Goal: Transaction & Acquisition: Purchase product/service

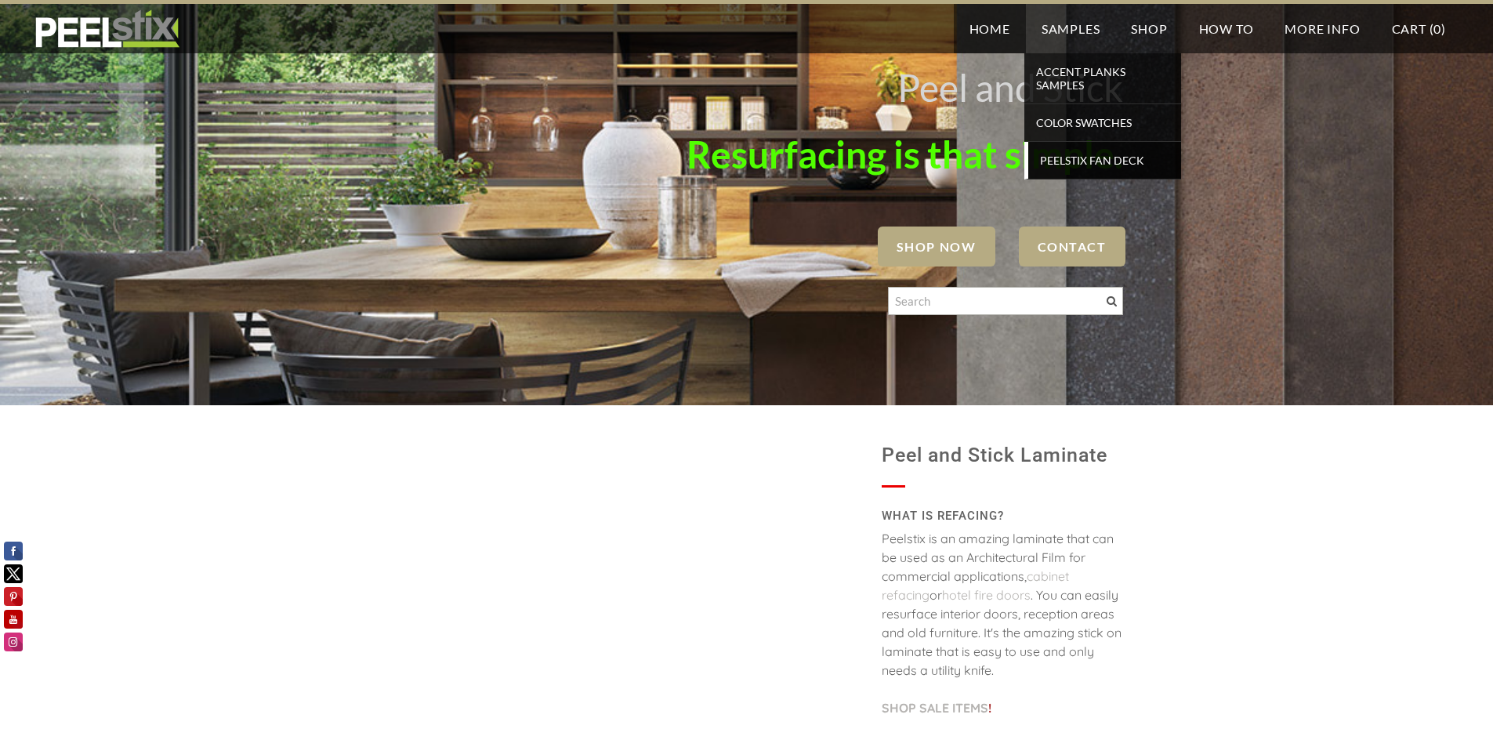
click at [1105, 168] on span "Peelstix Fan Deck" at bounding box center [1104, 160] width 145 height 21
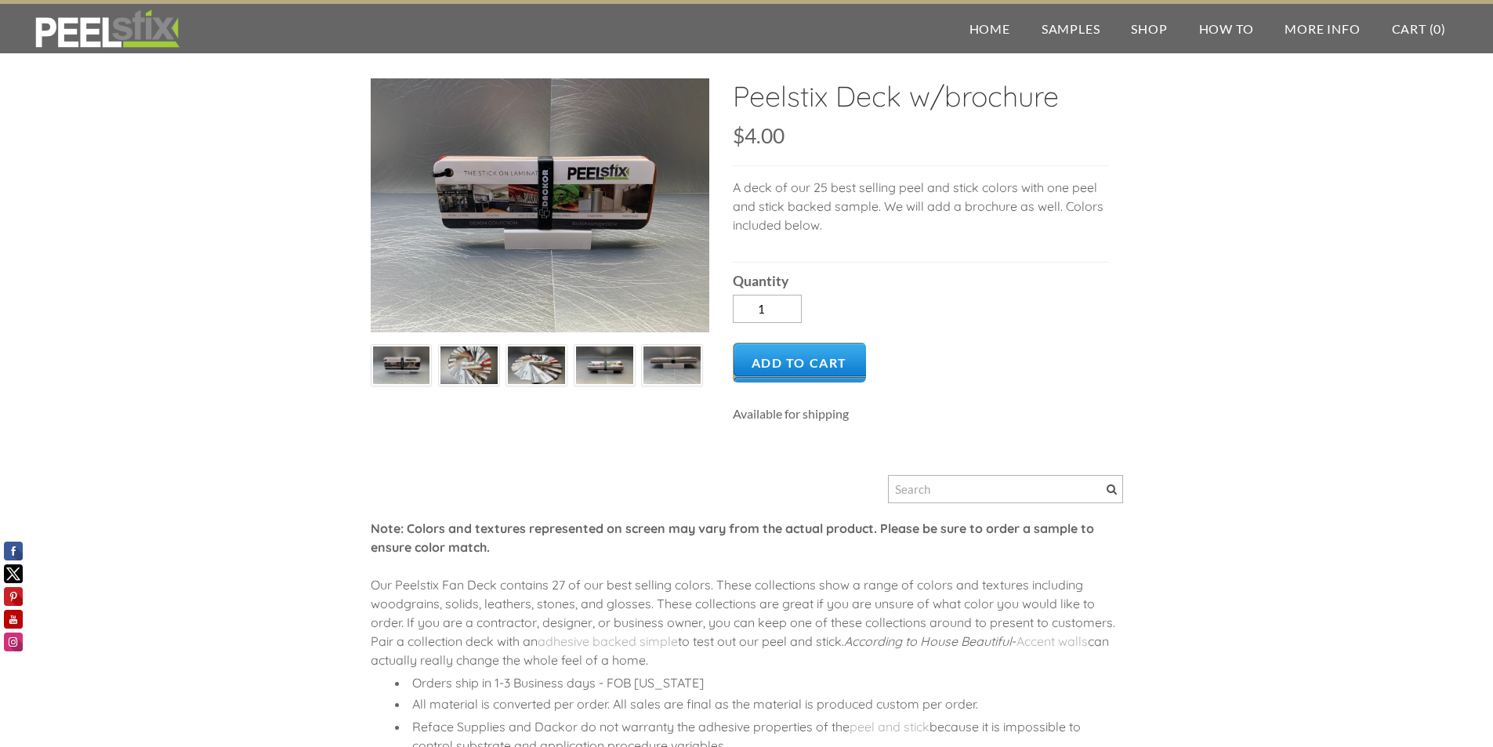
click at [535, 373] on img at bounding box center [536, 365] width 57 height 43
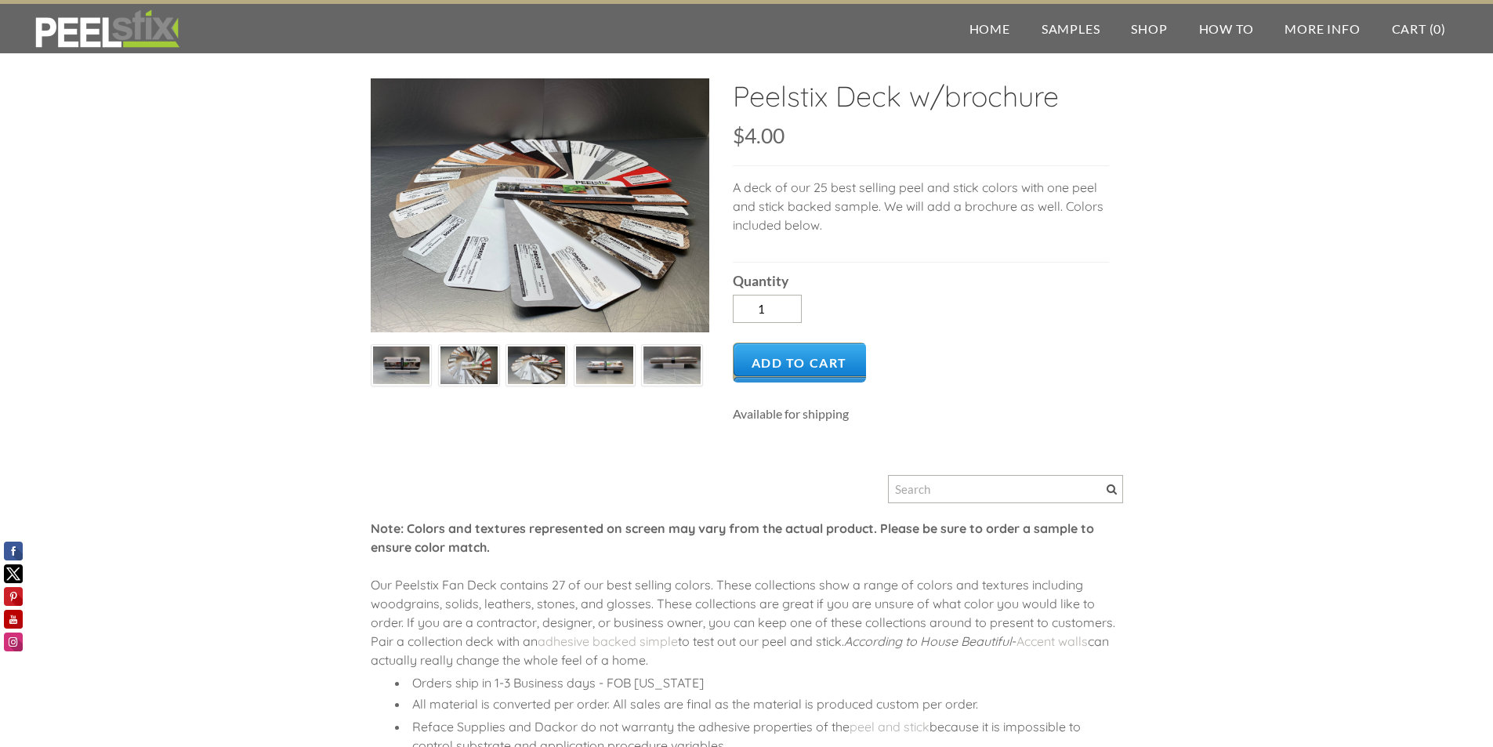
click at [461, 368] on img at bounding box center [468, 365] width 57 height 43
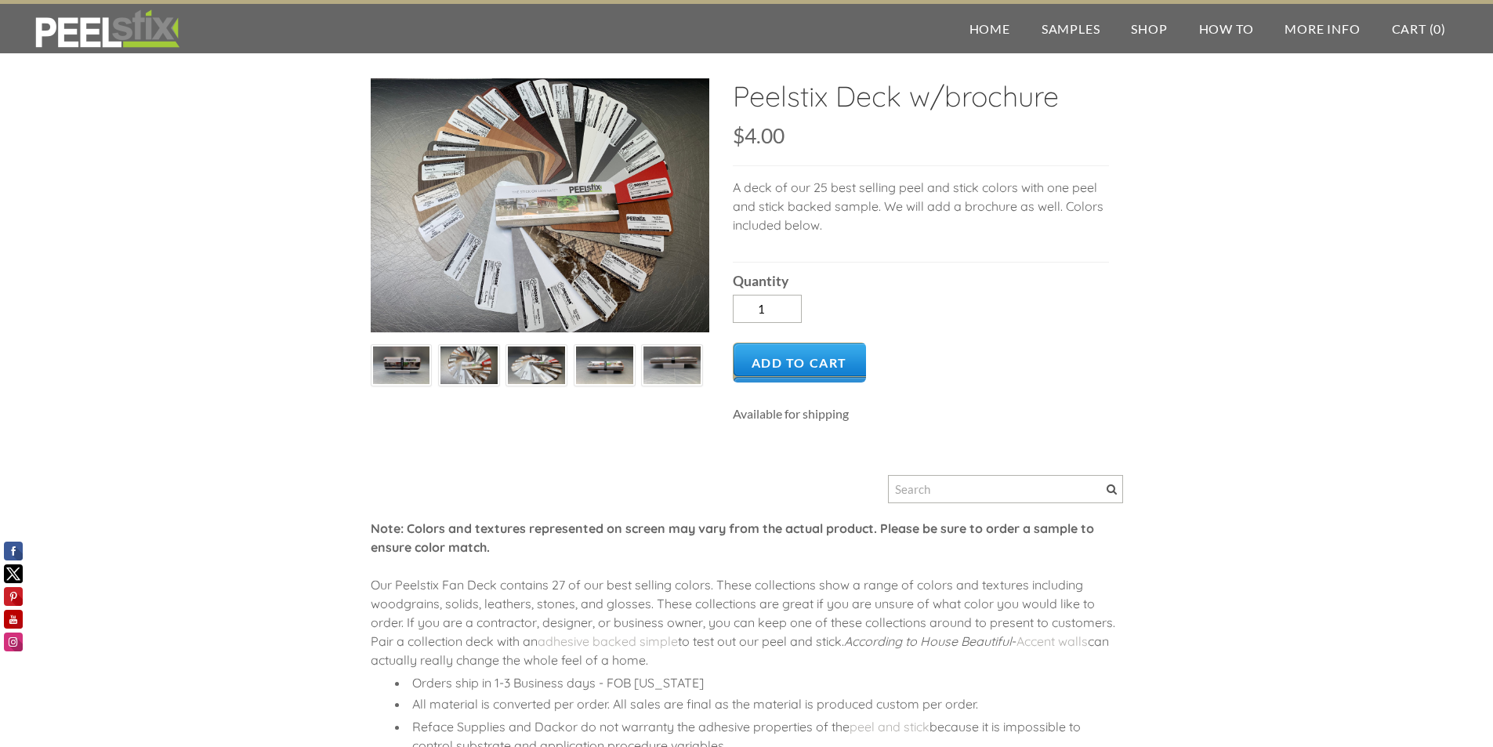
click at [426, 364] on img at bounding box center [401, 365] width 57 height 43
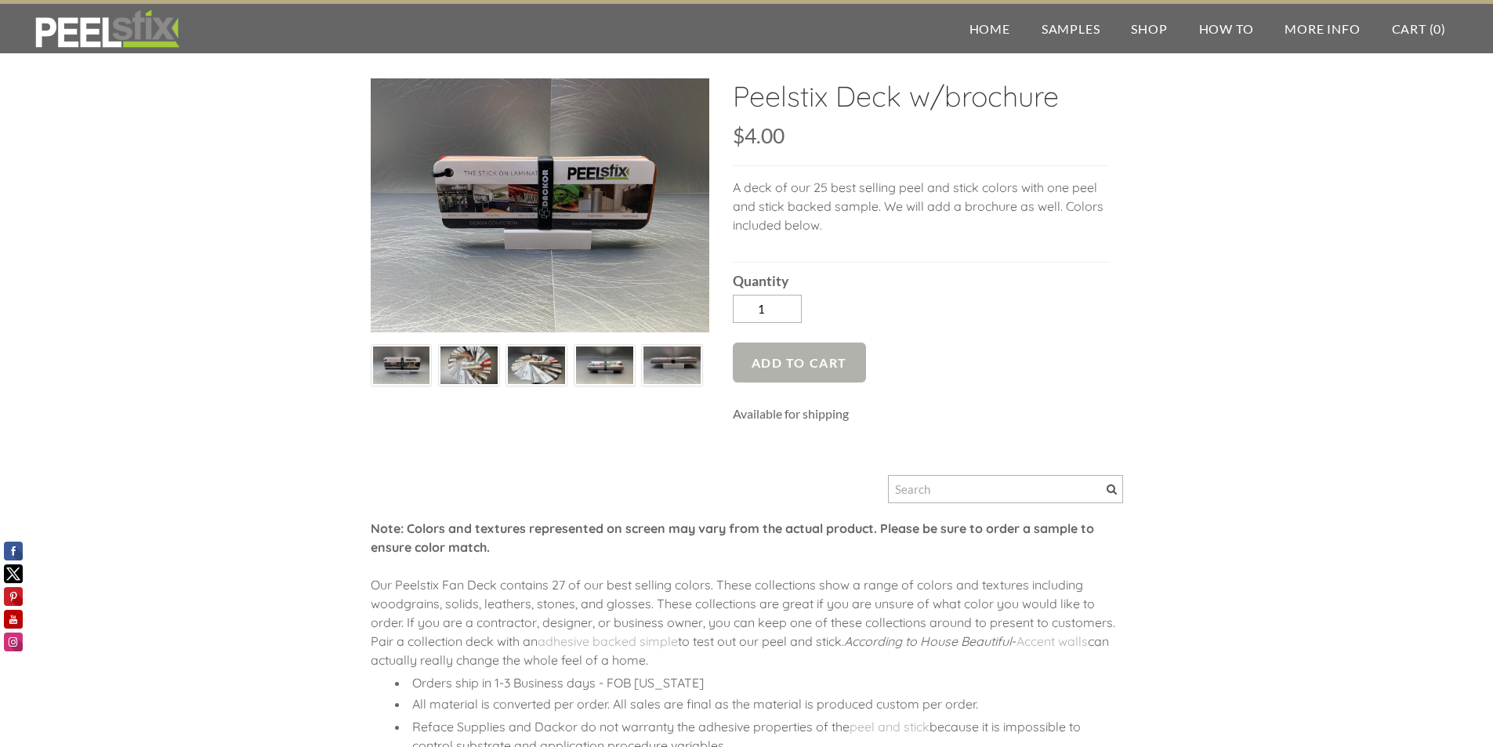
click at [819, 357] on span "Add to Cart" at bounding box center [800, 362] width 134 height 40
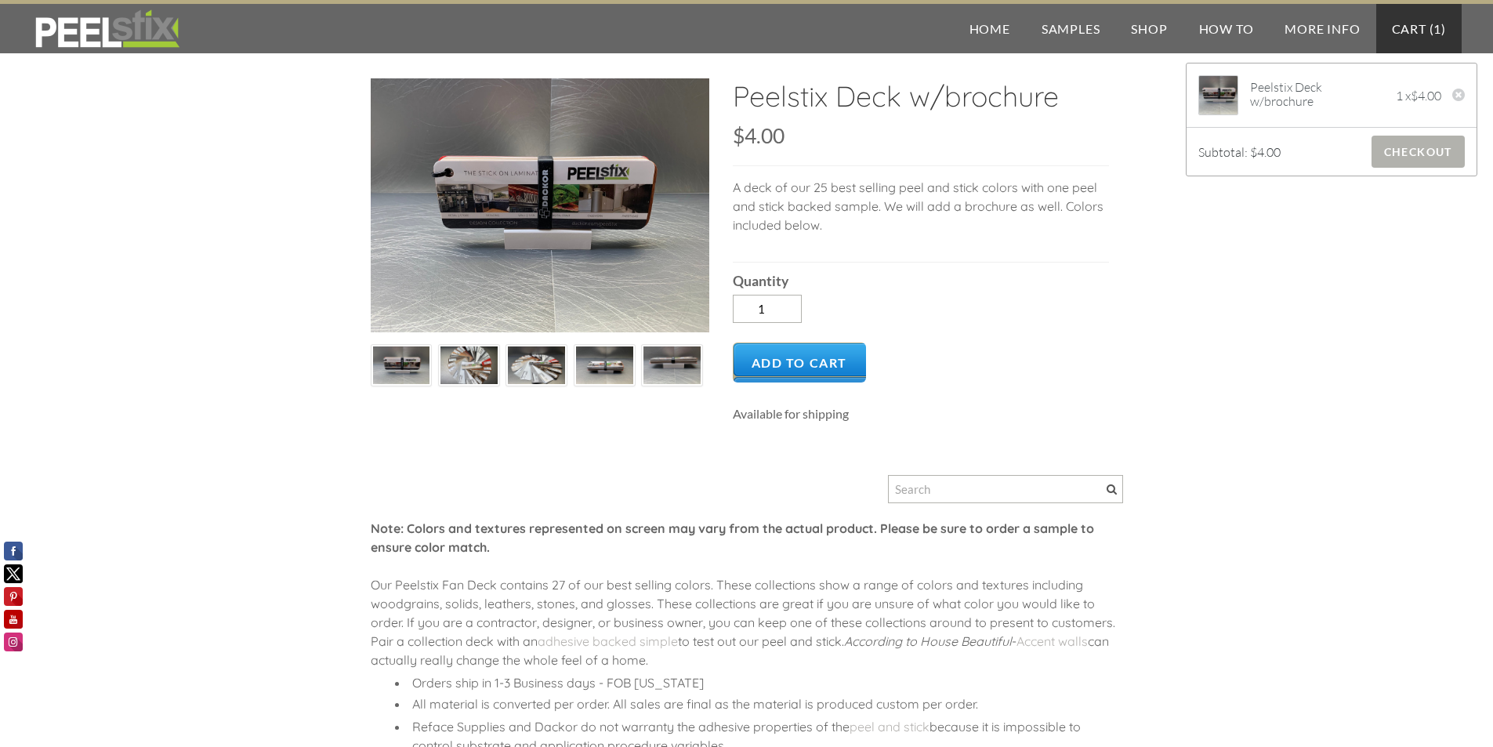
click at [1413, 138] on span "Checkout" at bounding box center [1417, 152] width 93 height 32
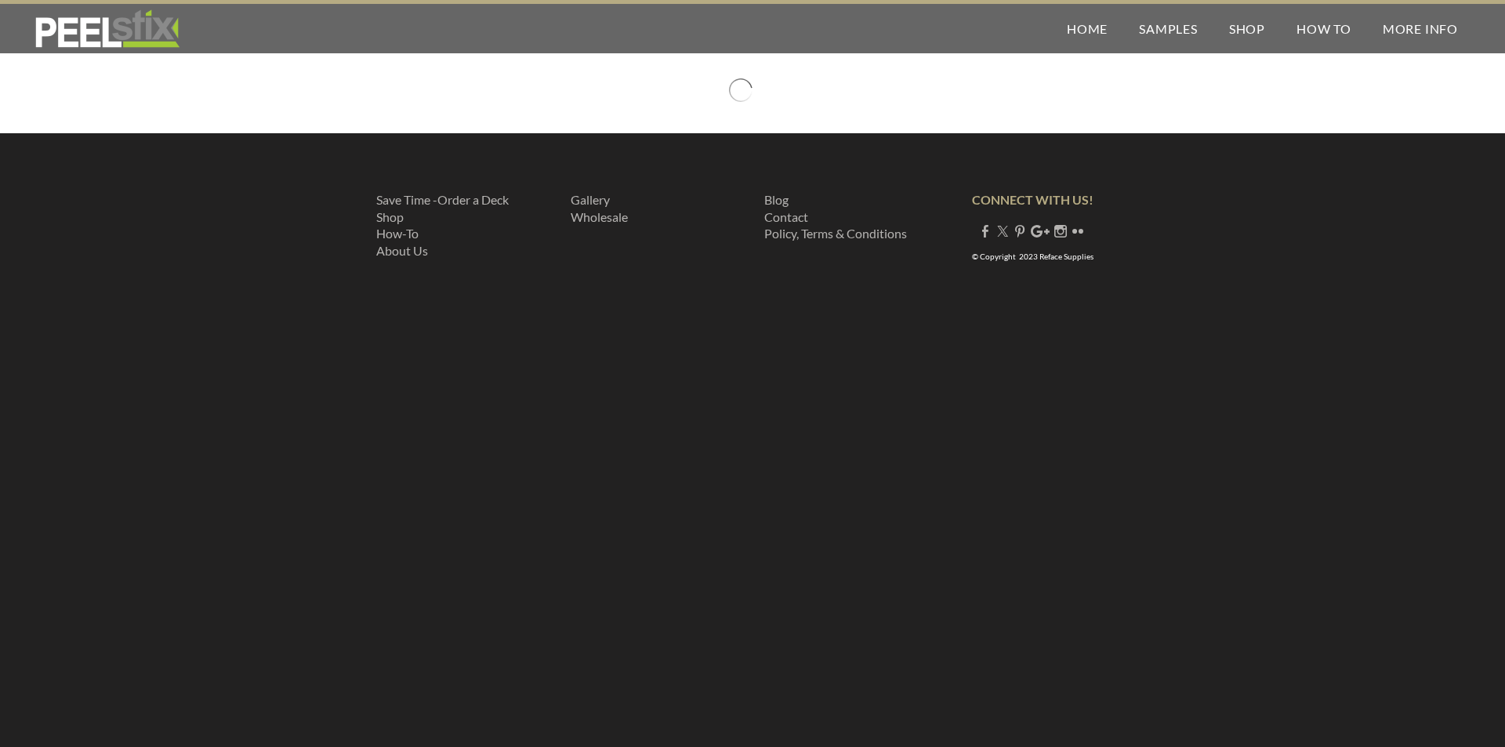
click at [1413, 158] on div "Save Time -Order a Deck Shop How-To About Us ​ Gallery ​ ​Wholesale ​ Blog Cont…" at bounding box center [752, 228] width 1505 height 190
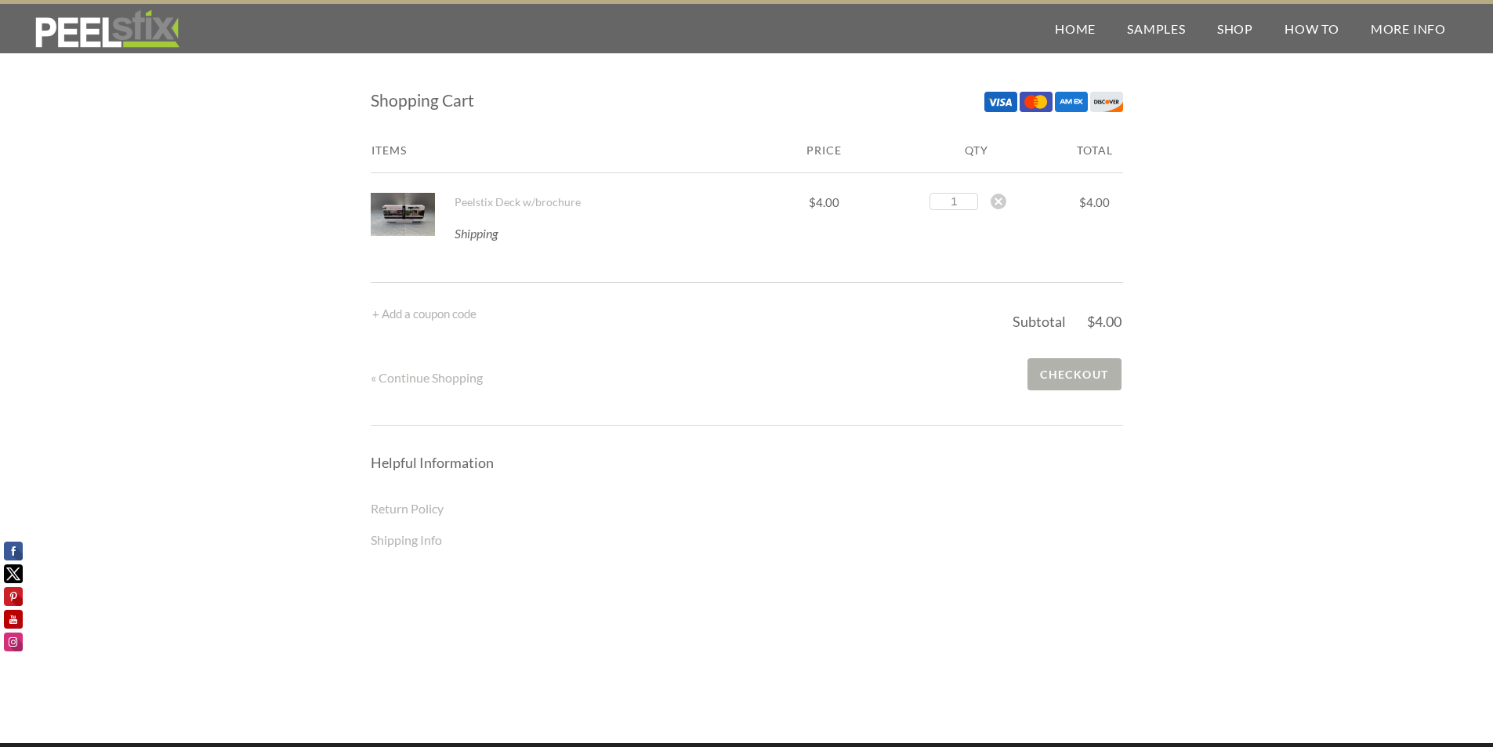
click at [1080, 371] on span "Checkout" at bounding box center [1073, 374] width 93 height 32
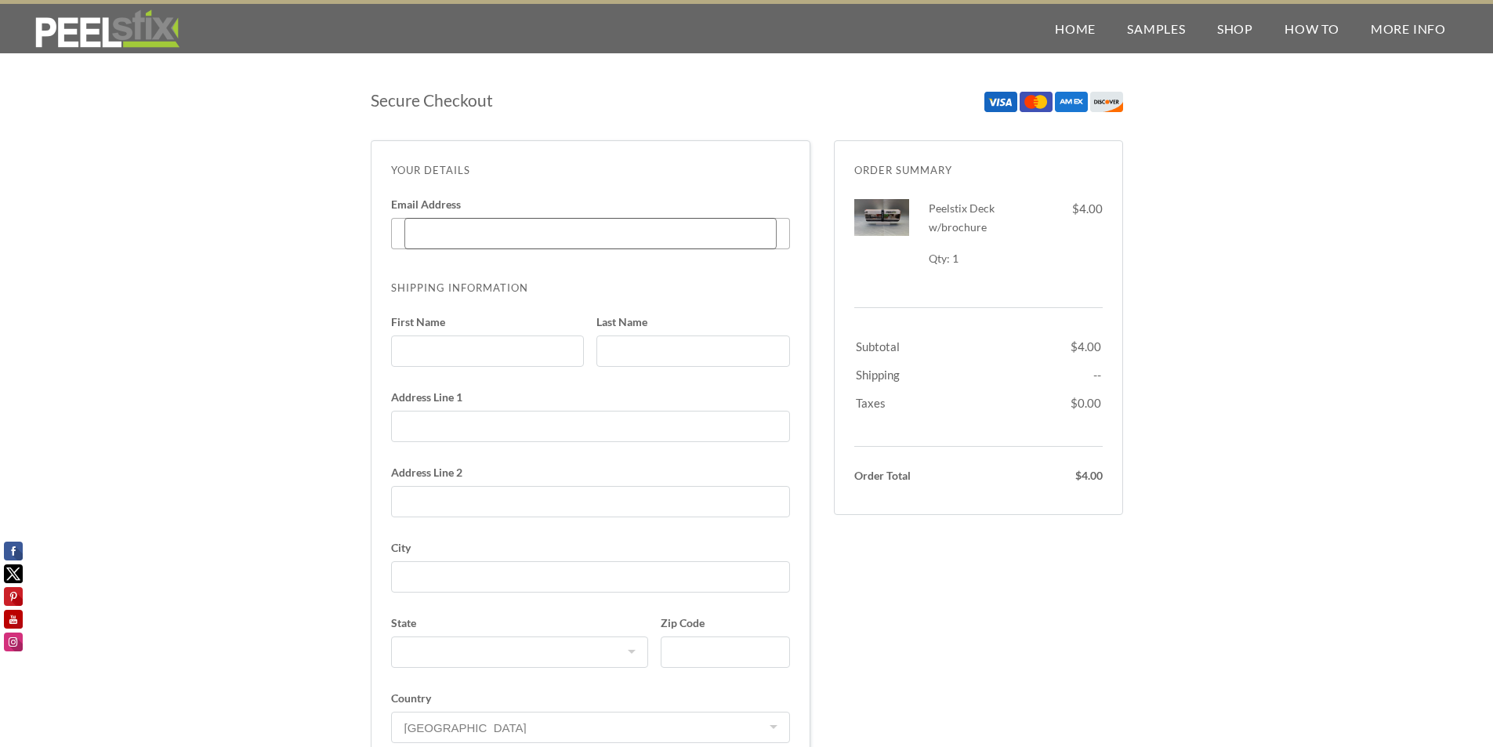
click at [585, 243] on input "Email Address Enter code" at bounding box center [590, 233] width 372 height 31
type input "[EMAIL_ADDRESS][DOMAIN_NAME]"
click at [526, 339] on input "First Name" at bounding box center [488, 350] width 194 height 31
type input "Ben"
type input "[PERSON_NAME]"
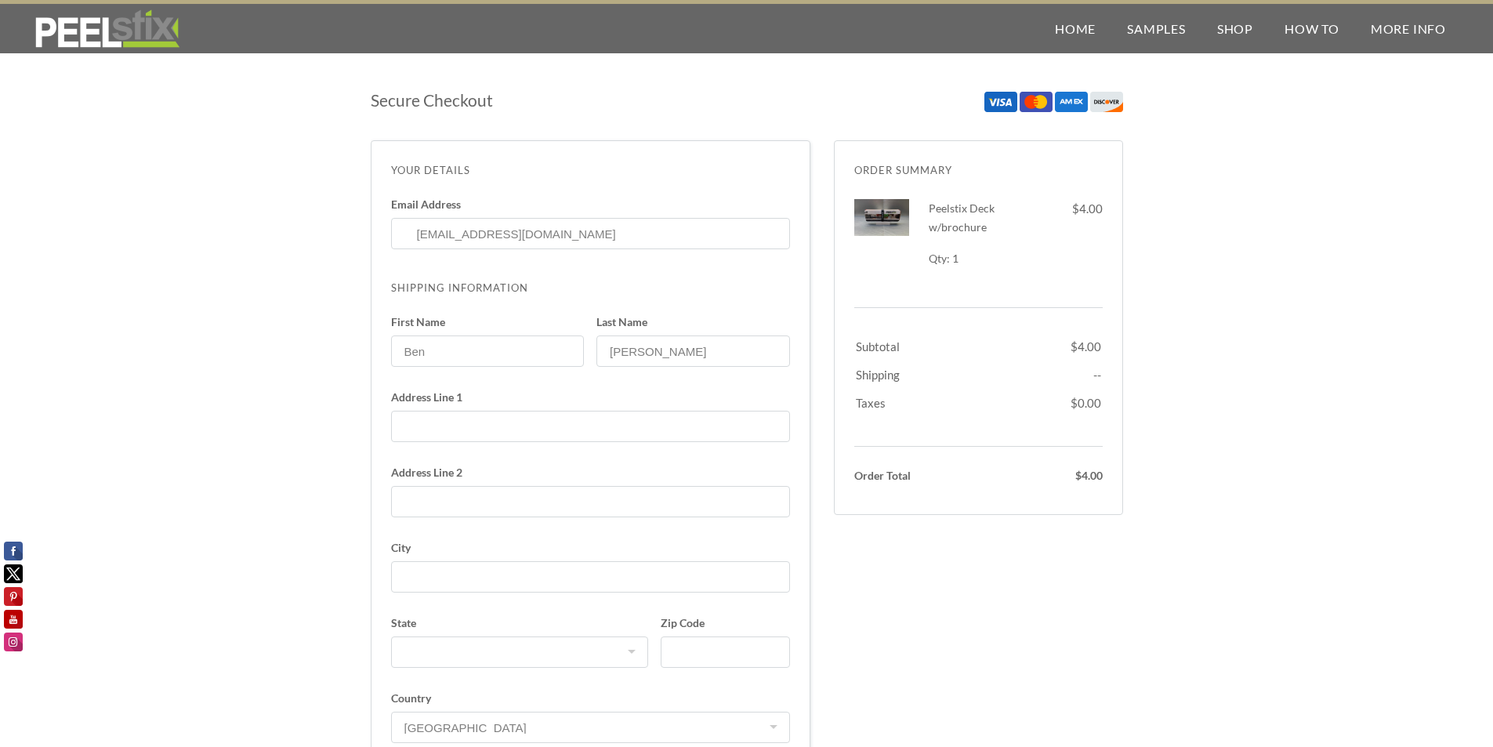
type input "[STREET_ADDRESS]"
select select "NY"
type input "6466170218"
click at [614, 353] on input "lugovsky" at bounding box center [693, 350] width 194 height 31
type input "Lugovsky"
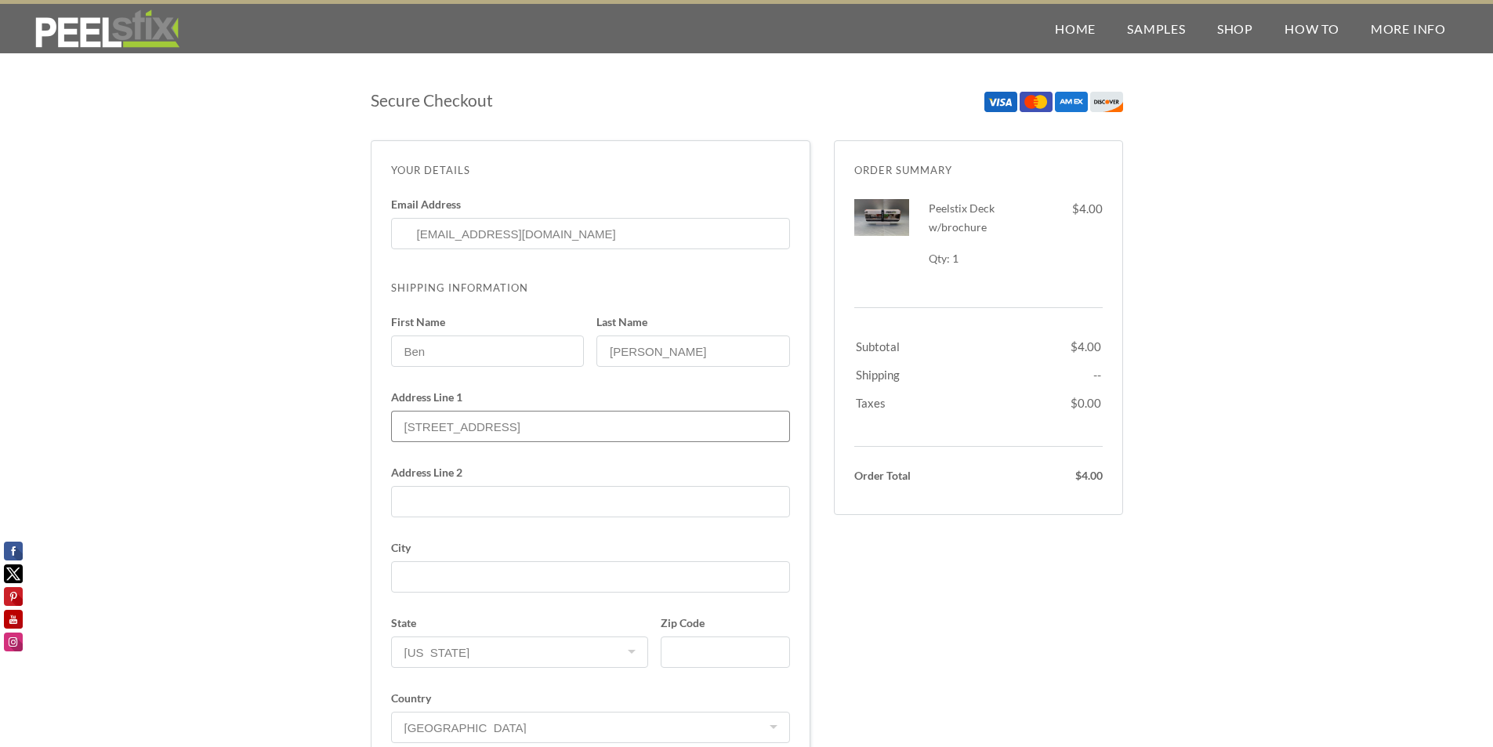
click at [440, 426] on input "2830 ocean Parkway" at bounding box center [590, 426] width 399 height 31
type input "2830 Ocean Parkway"
click at [448, 509] on input "Address Line 2" at bounding box center [590, 501] width 399 height 31
type input "APT 6A"
click at [575, 585] on input "City" at bounding box center [590, 576] width 399 height 31
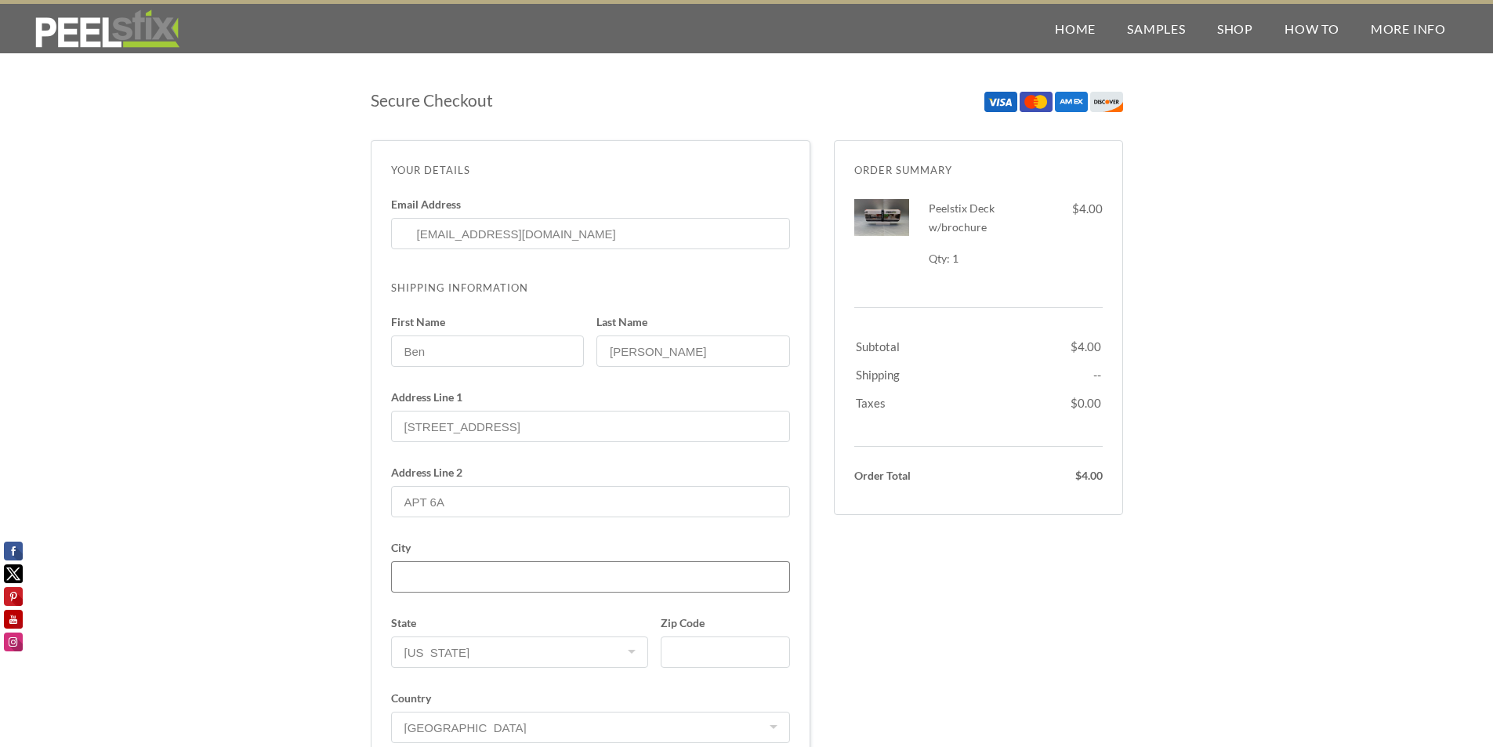
type input "Brooklyn"
type input "11235"
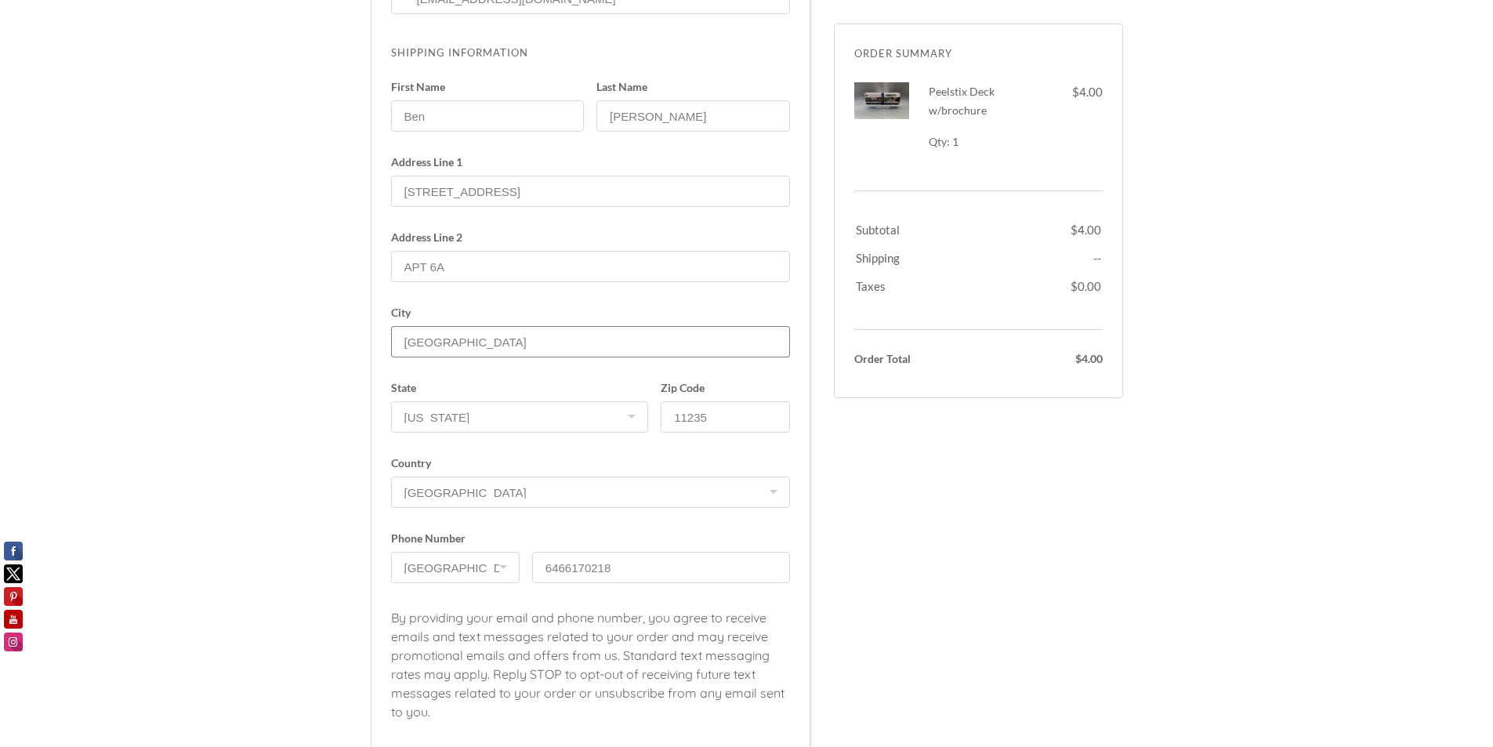
scroll to position [392, 0]
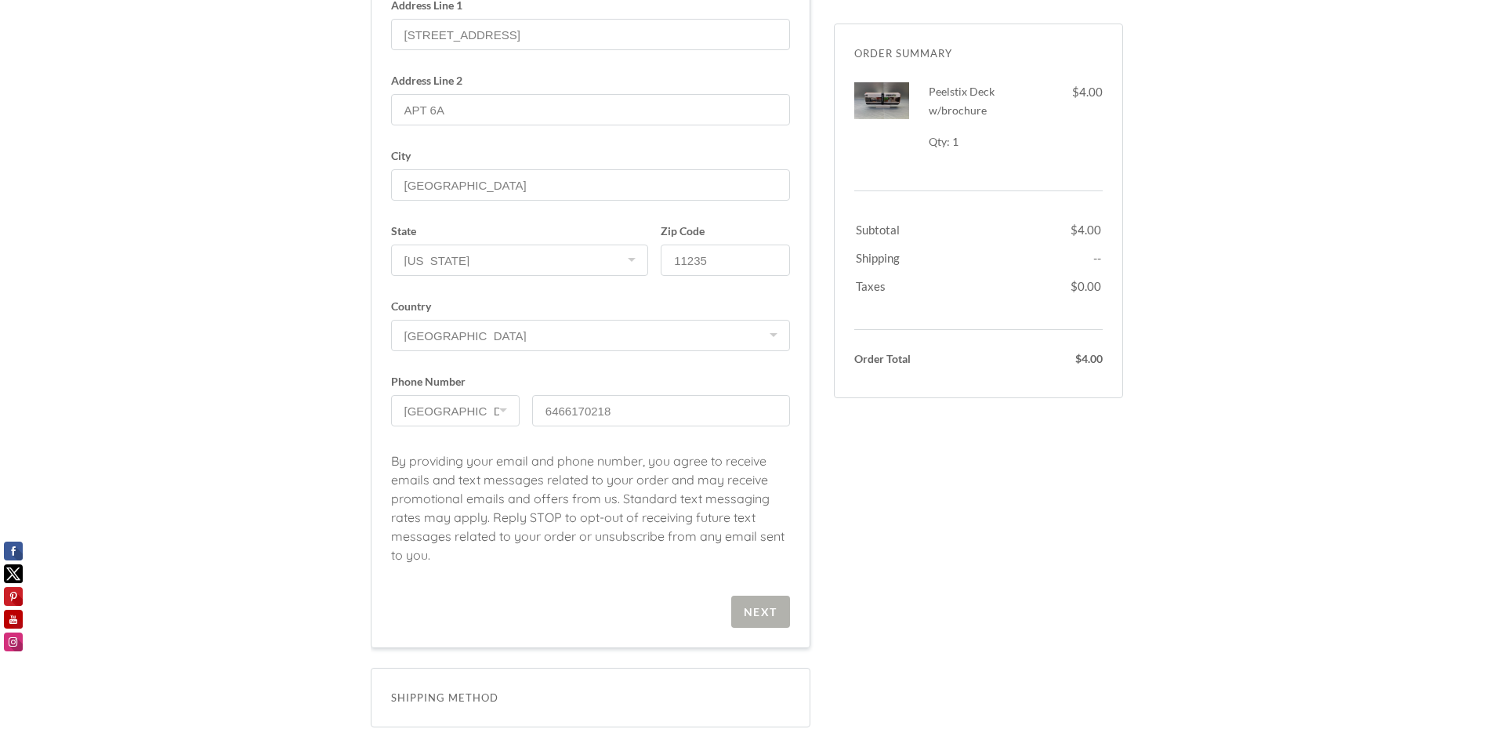
click at [769, 623] on span "Next" at bounding box center [760, 612] width 59 height 32
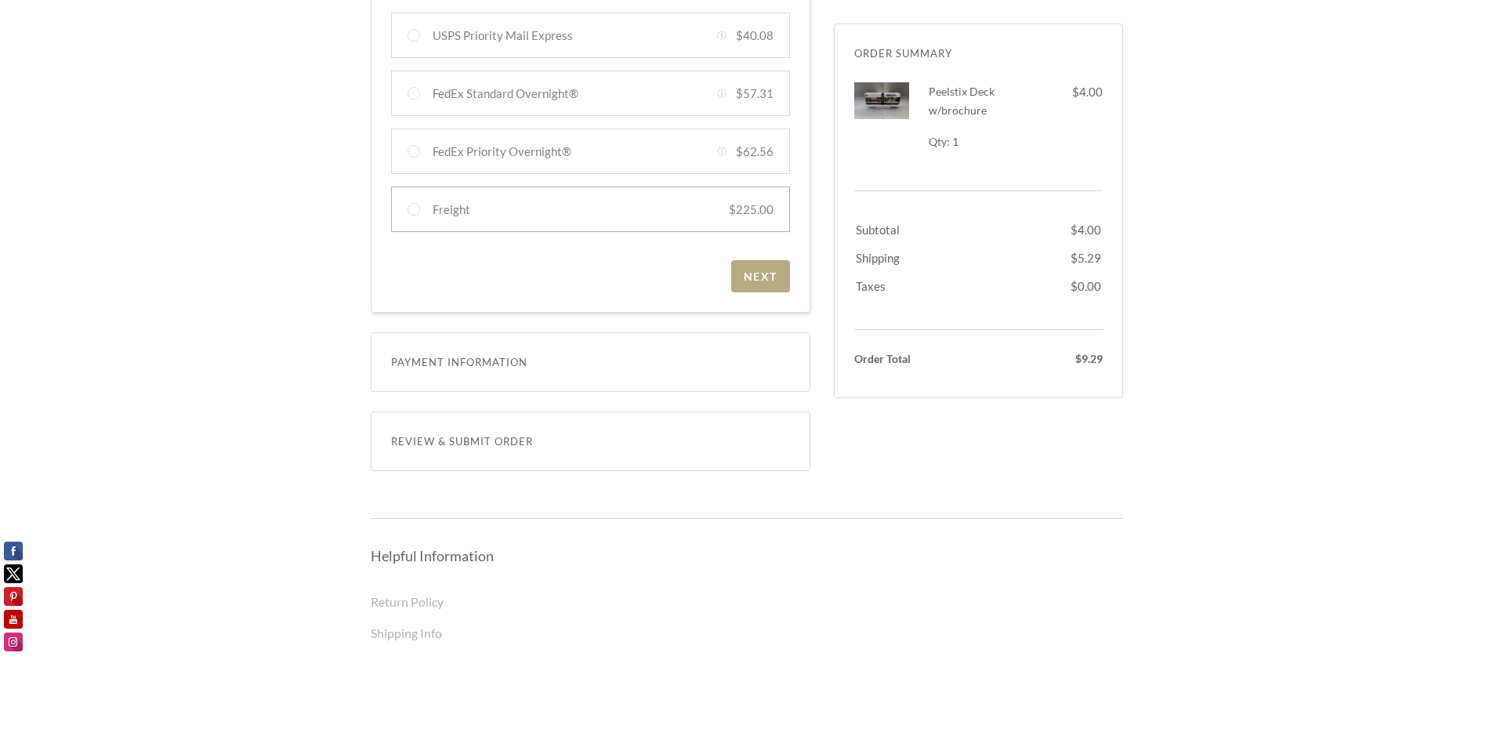
scroll to position [784, 0]
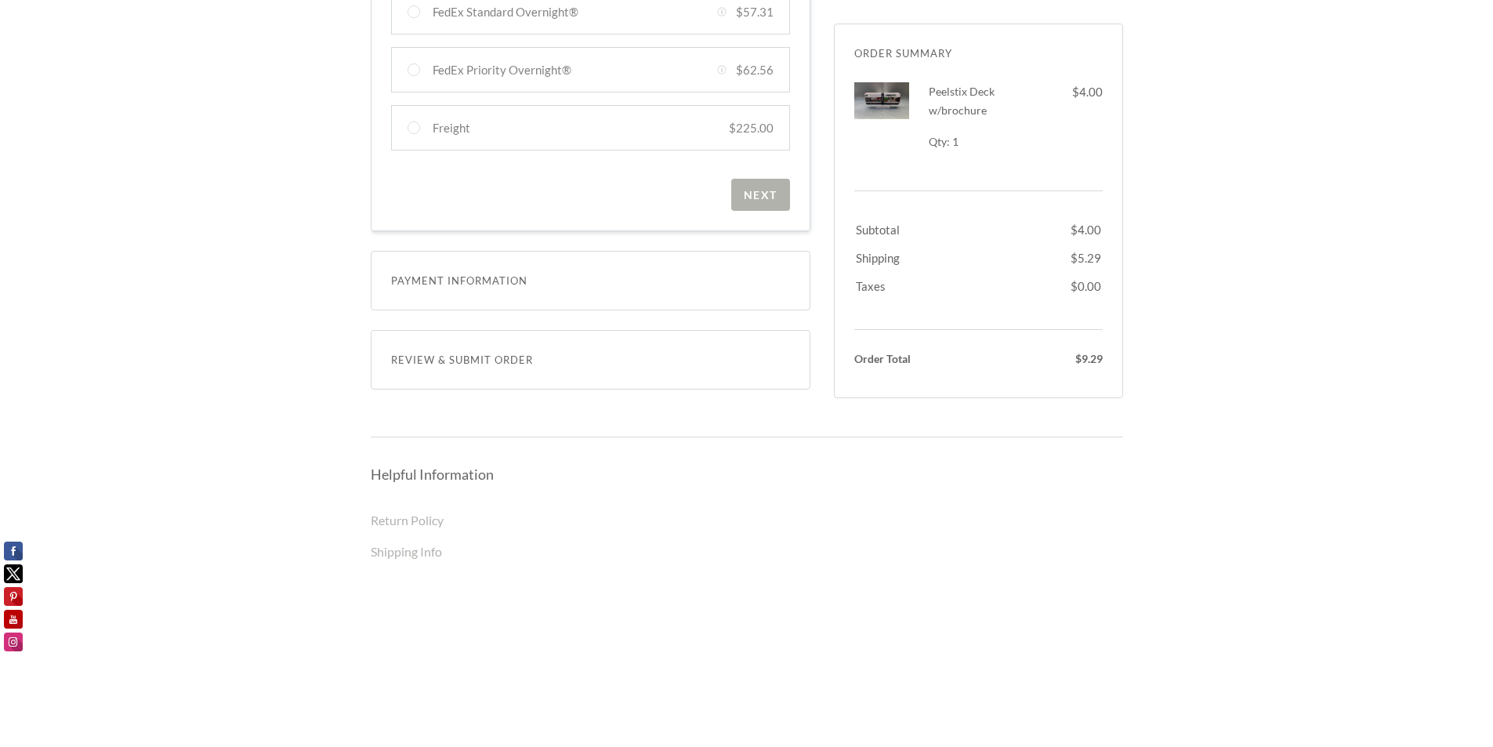
click at [734, 205] on span "Next" at bounding box center [760, 195] width 59 height 32
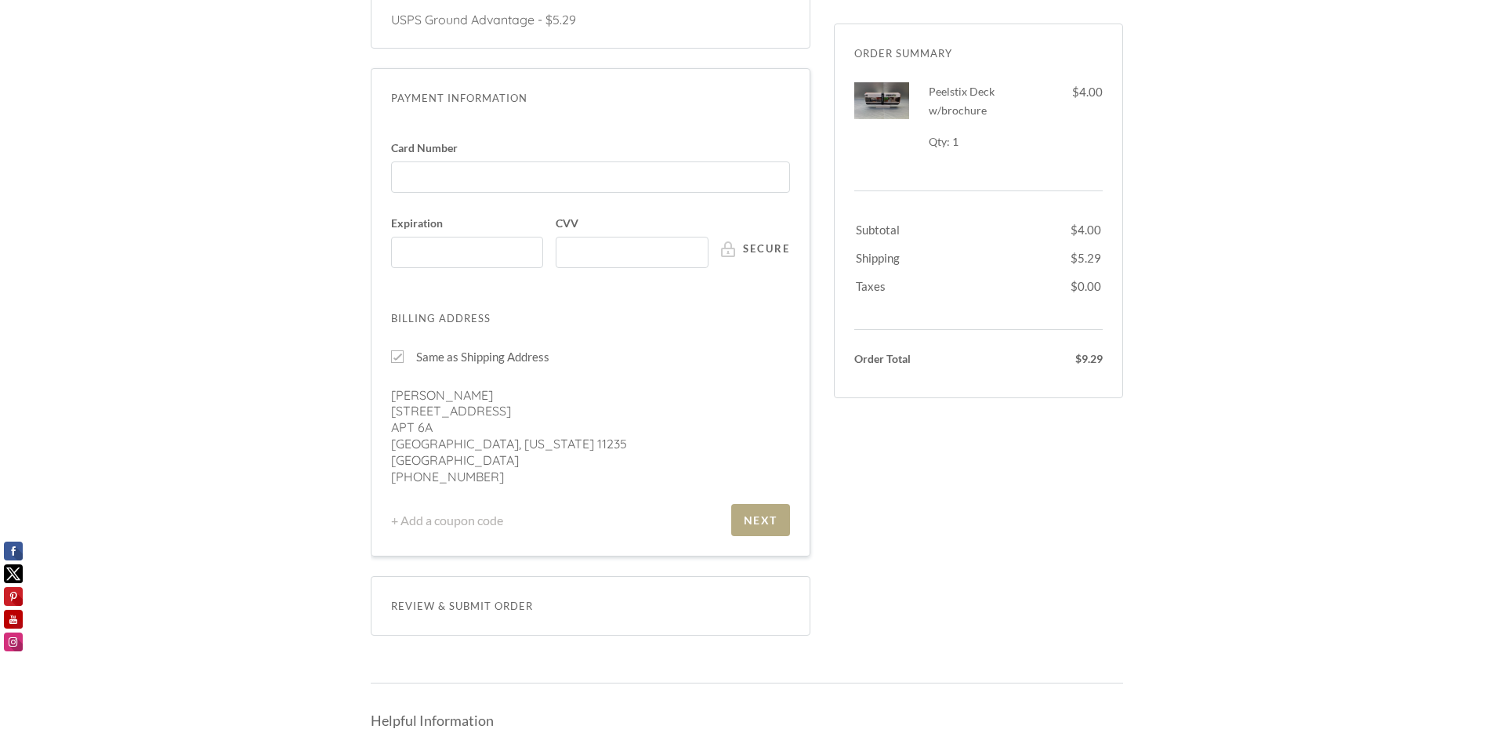
scroll to position [342, 0]
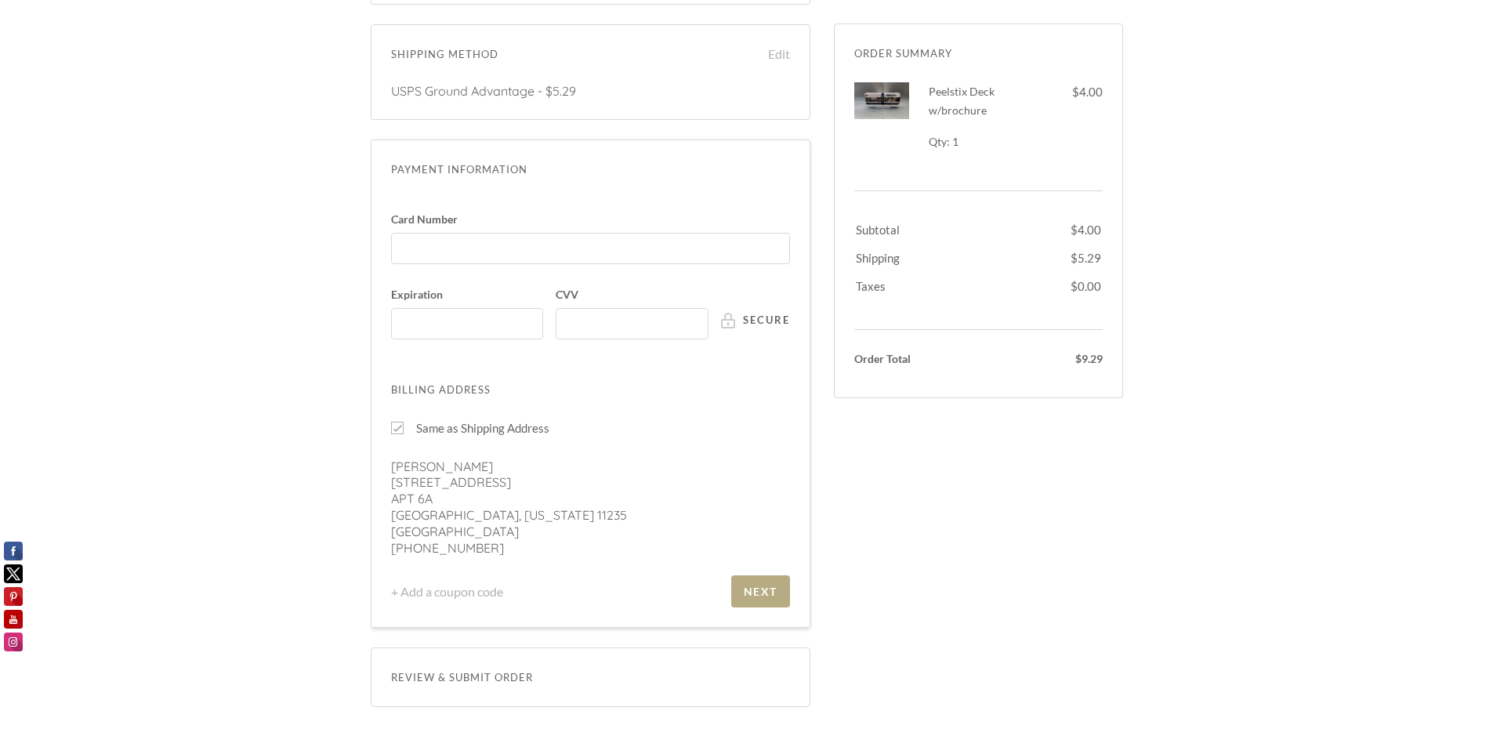
click at [589, 224] on span "Card Number" at bounding box center [590, 219] width 399 height 11
click at [589, 241] on input "Card Number" at bounding box center [595, 241] width 390 height 1
click at [586, 236] on div at bounding box center [590, 248] width 399 height 31
click at [586, 241] on input "Card Number" at bounding box center [595, 241] width 390 height 1
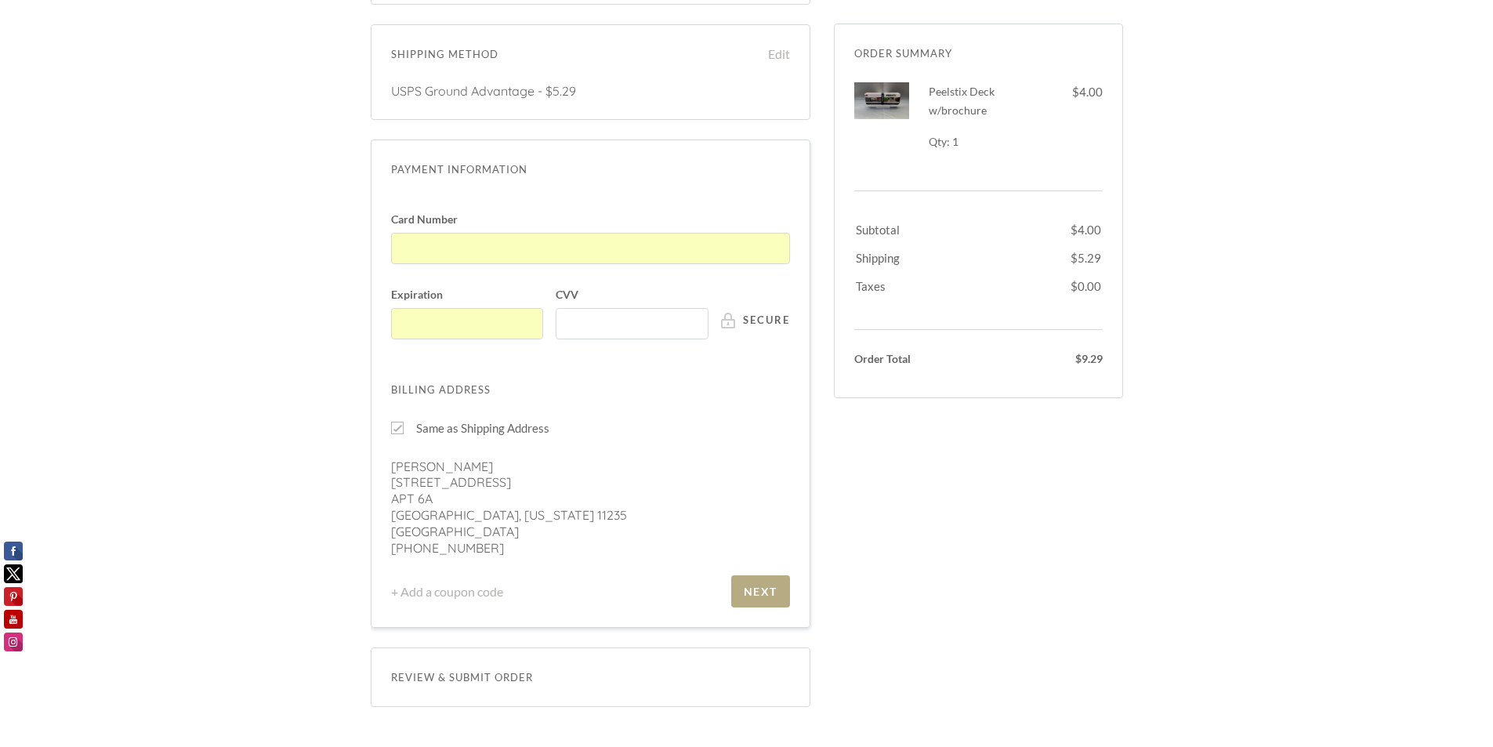
click at [1013, 525] on div "Secure Checkout Order Summary Dismiss Peelstix Deck w/brochure 1 x $4.00 Qty: 1…" at bounding box center [747, 232] width 752 height 990
click at [758, 584] on span "Next" at bounding box center [760, 591] width 59 height 32
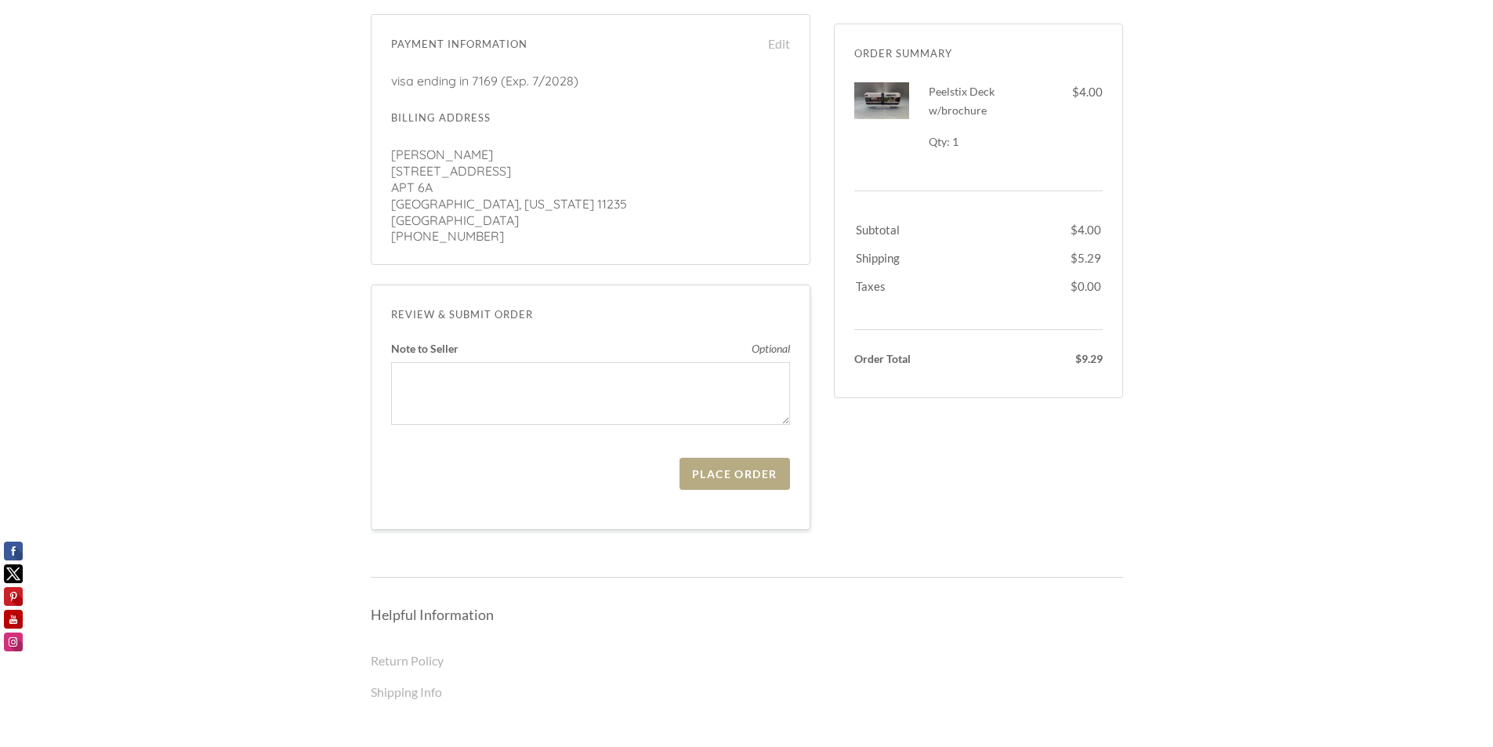
scroll to position [491, 0]
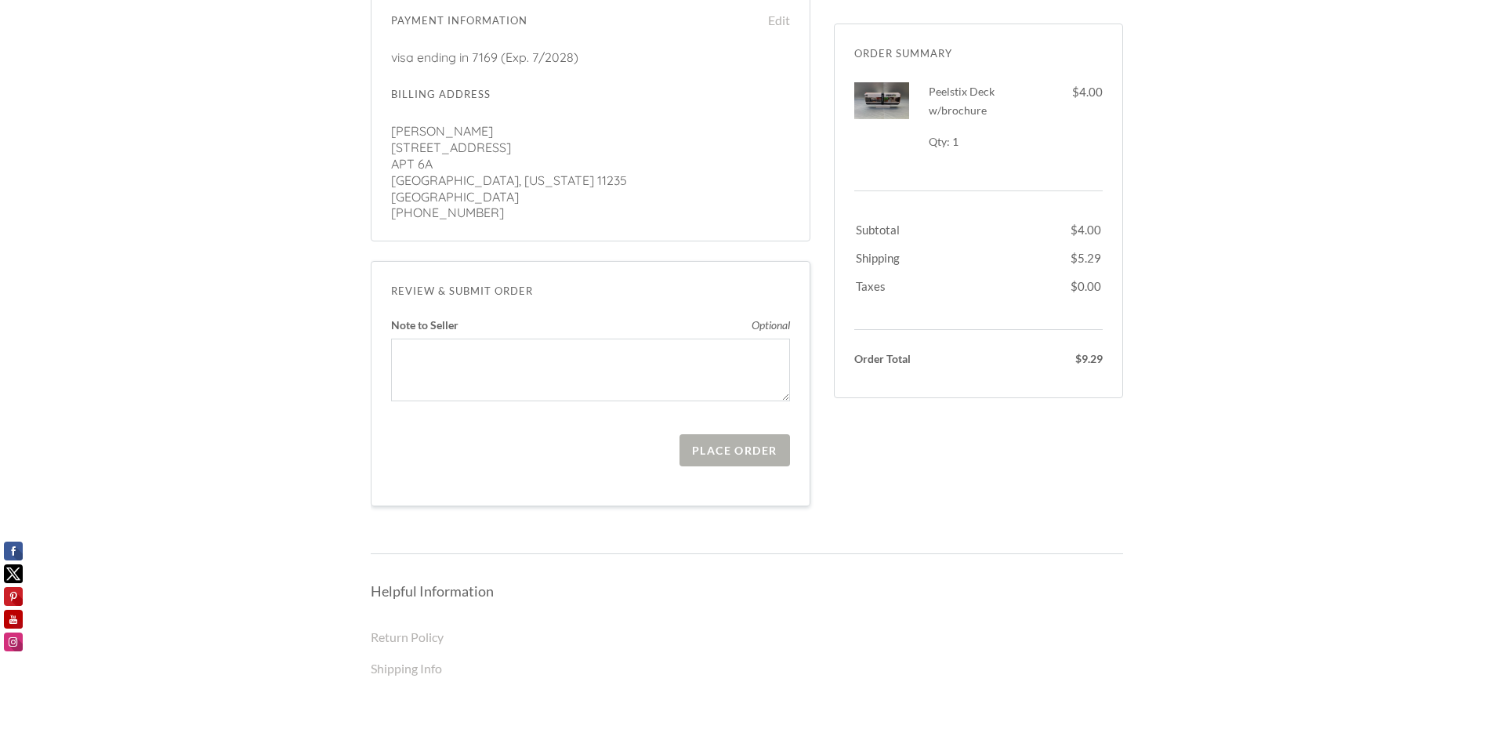
click at [723, 446] on div "Place Order" at bounding box center [734, 450] width 85 height 13
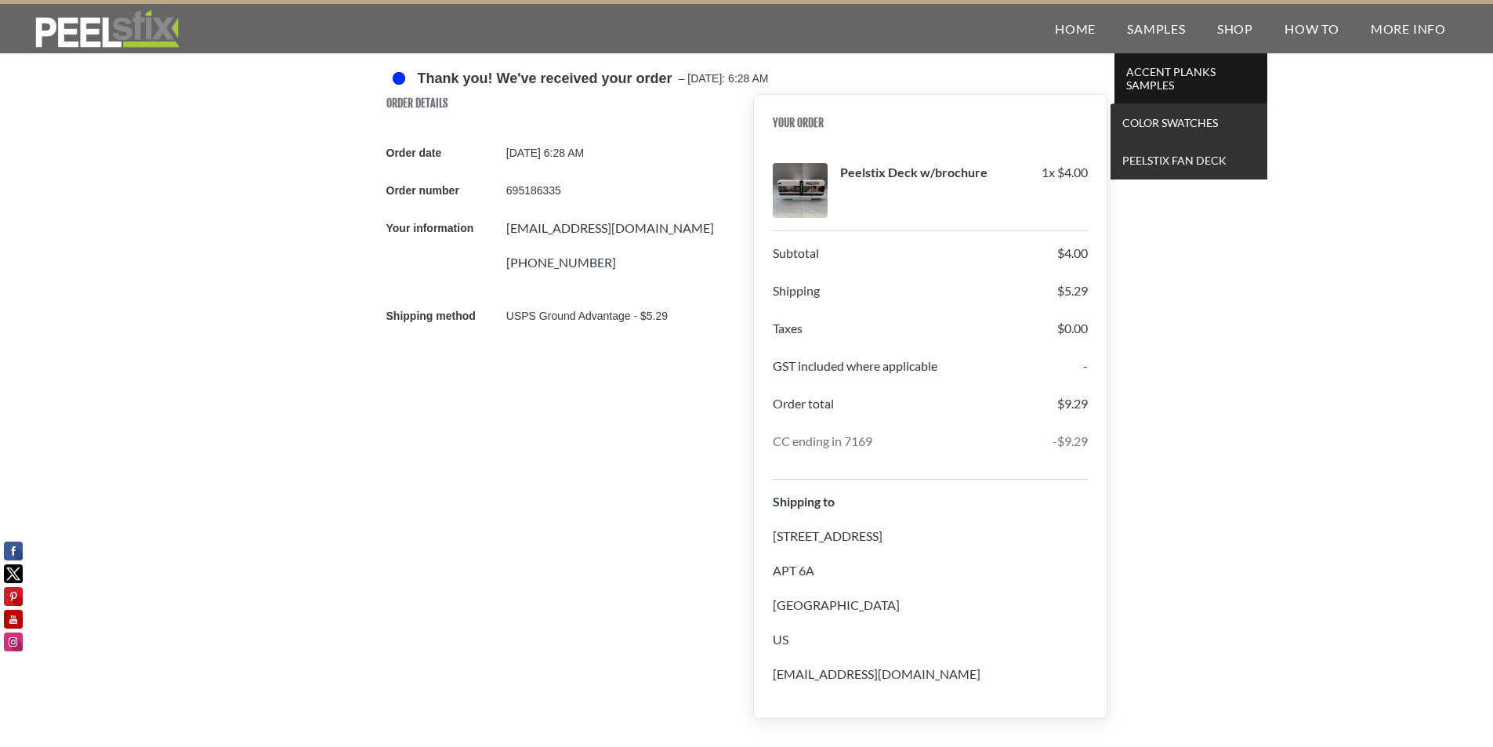
click at [1154, 74] on span "Accent Planks Samples" at bounding box center [1190, 78] width 145 height 34
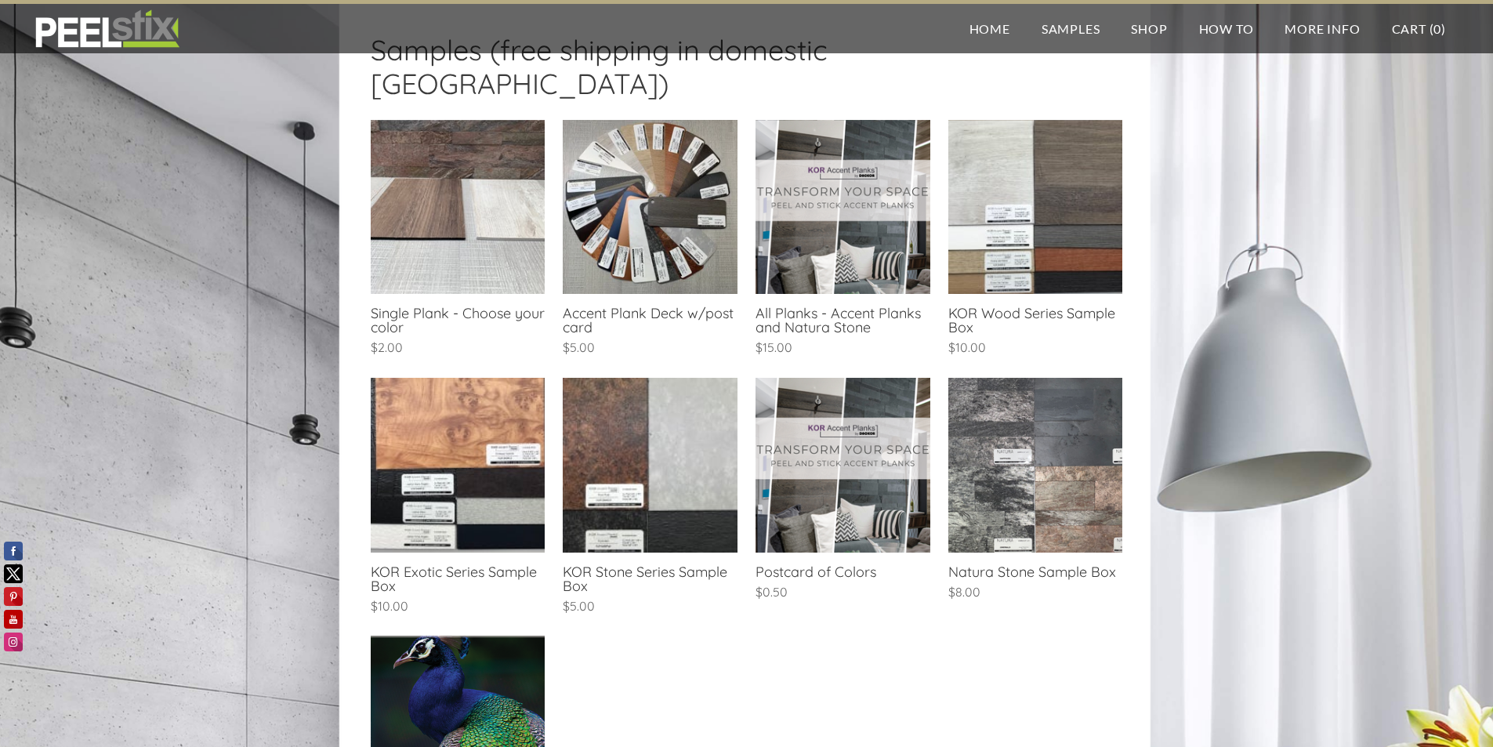
scroll to position [392, 0]
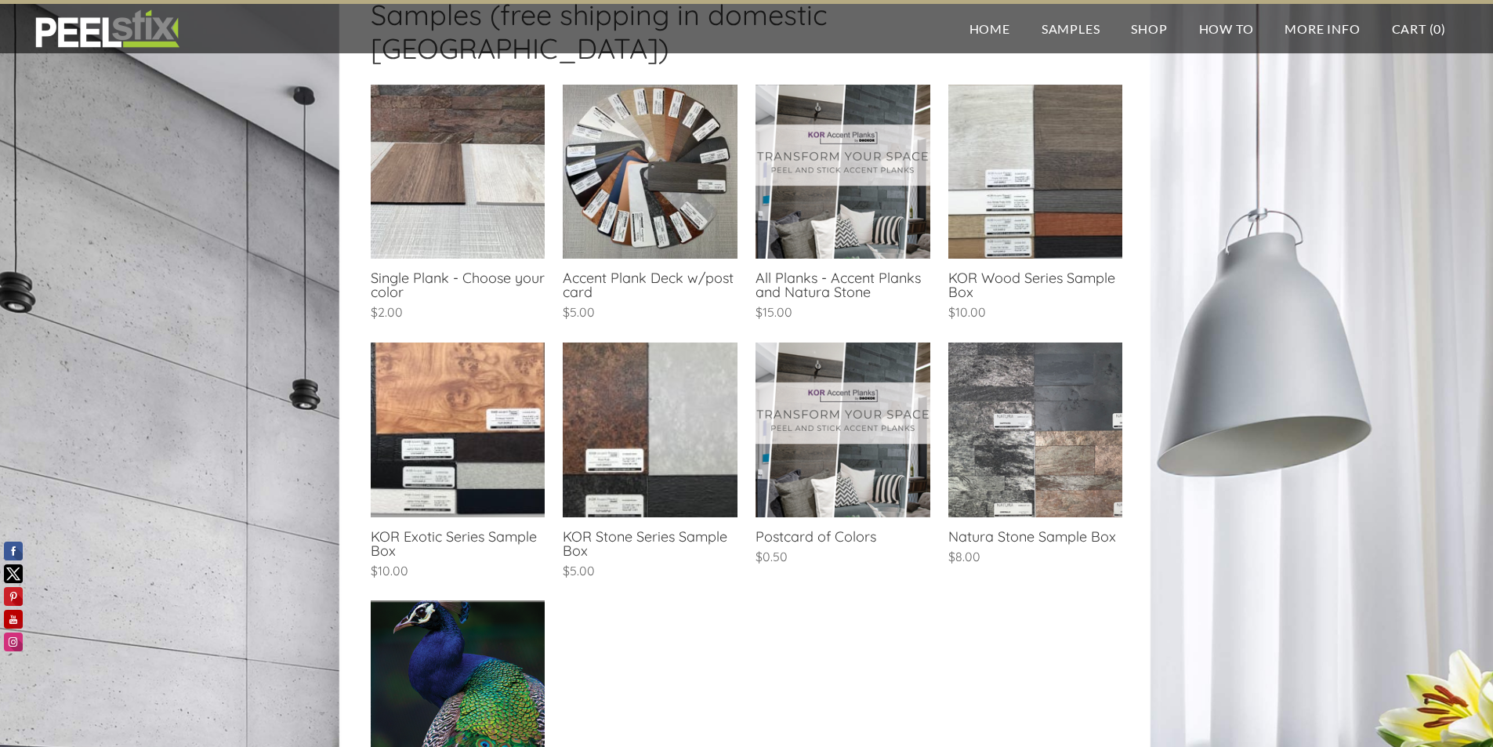
click at [652, 155] on link at bounding box center [650, 205] width 174 height 240
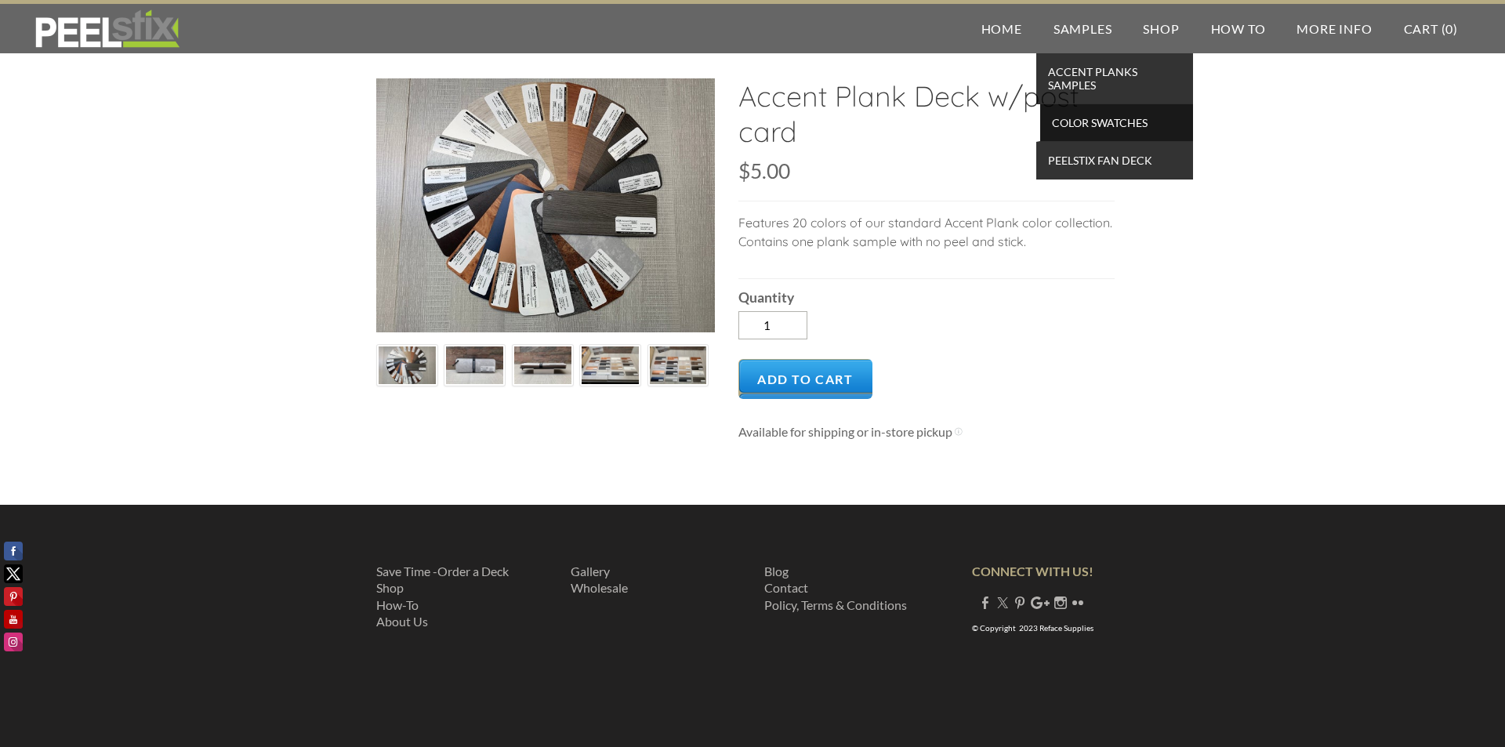
click at [1097, 122] on span "Color Swatches" at bounding box center [1116, 122] width 145 height 21
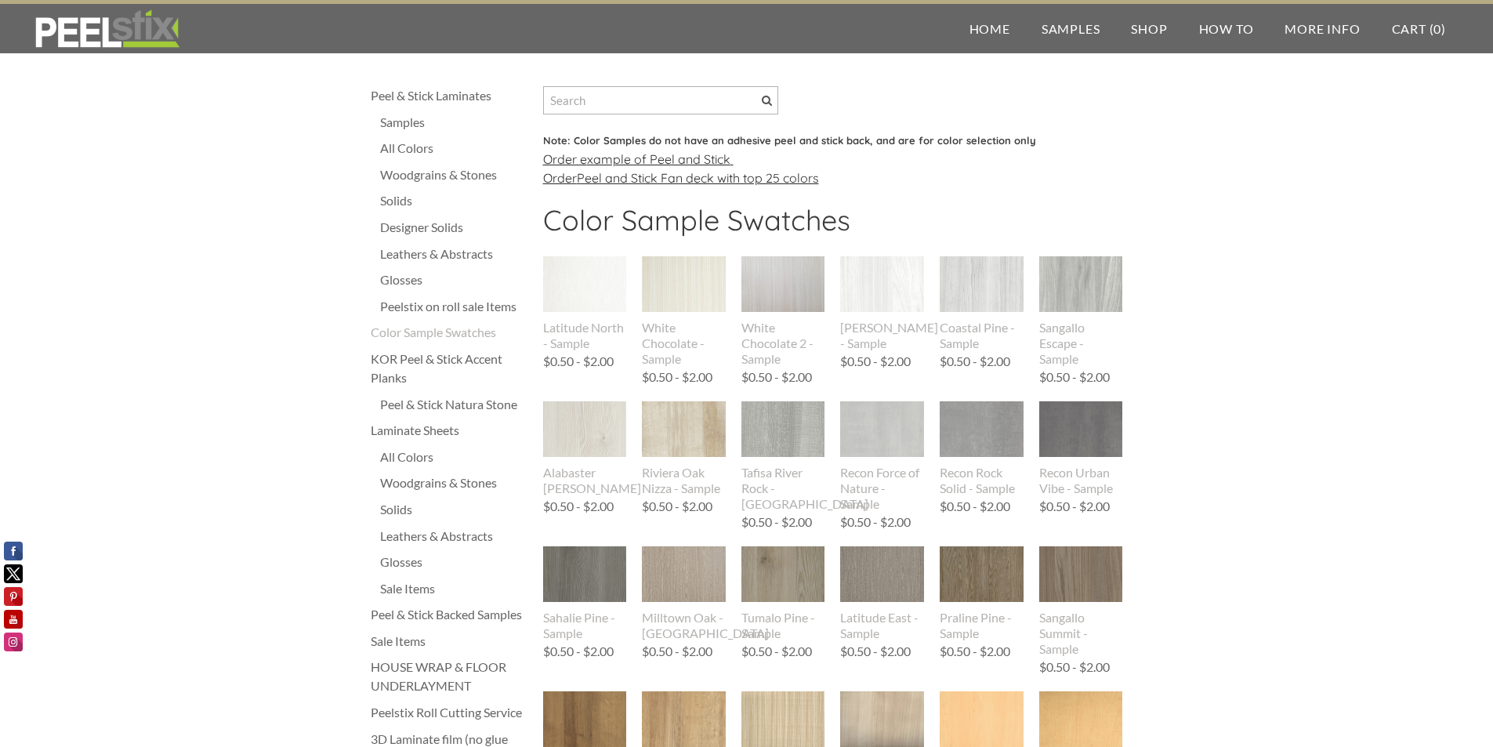
click at [687, 157] on font "xample of Peel and Stick" at bounding box center [658, 159] width 143 height 16
click at [758, 179] on font "Peel and Stick Fan deck with top 25 colors" at bounding box center [698, 178] width 242 height 16
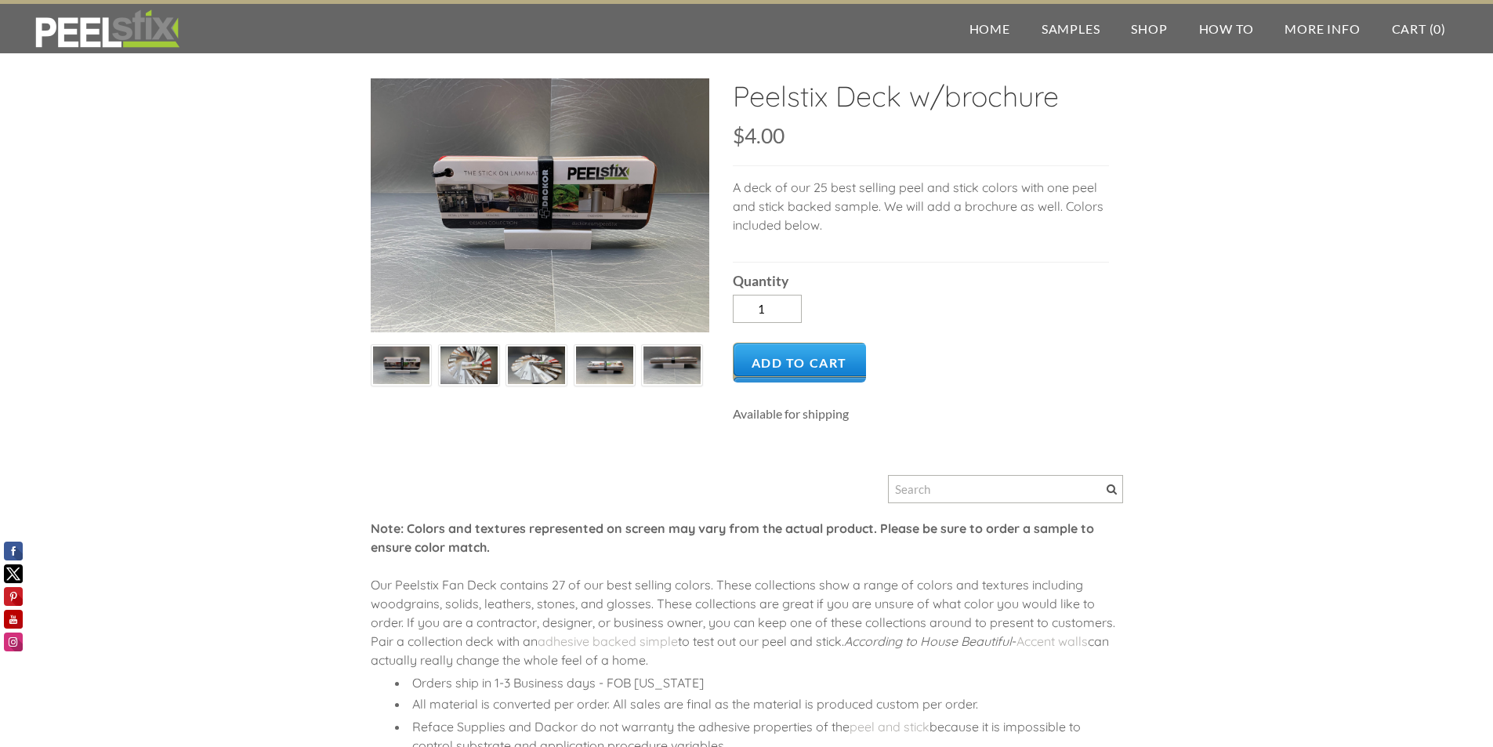
click at [531, 363] on img at bounding box center [536, 365] width 57 height 43
